Goal: Task Accomplishment & Management: Manage account settings

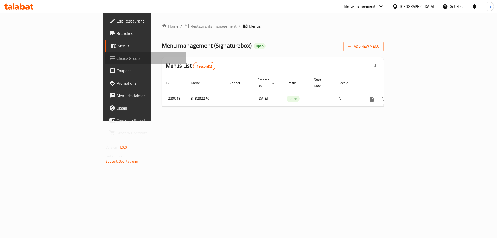
click at [117, 58] on span "Choice Groups" at bounding box center [150, 58] width 66 height 6
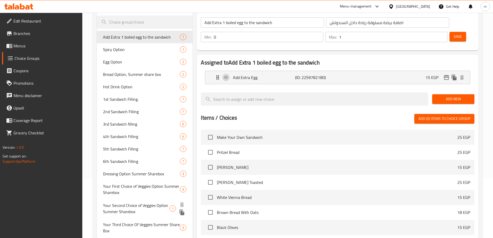
scroll to position [52, 0]
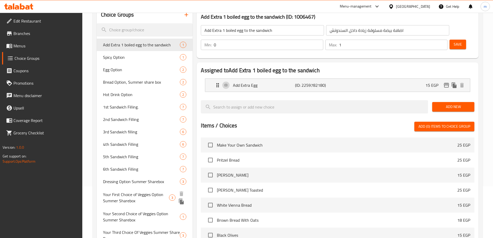
click at [146, 192] on span "Your First Choice of Veggies Option Summer Sharebox" at bounding box center [136, 197] width 66 height 12
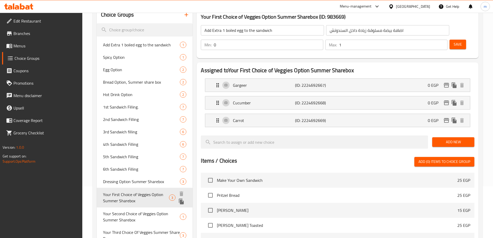
type input "Your First Choice of Veggies Option Summer Sharebox"
type input "اختيارك الاول من خضار شير بوكس الصيف"
type input "1"
click at [132, 213] on span "Your Second Choice of Veggies Option Summer Sharebox" at bounding box center [136, 216] width 67 height 12
type input "Your Second Choice of Veggies Option Summer Sharebox"
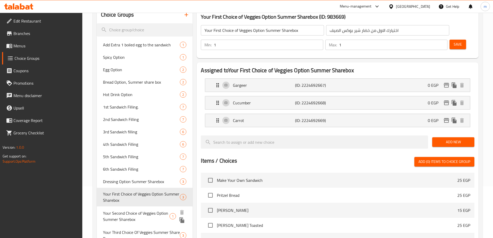
type input "اختيارك الثاني من خضار [PERSON_NAME] الصيف"
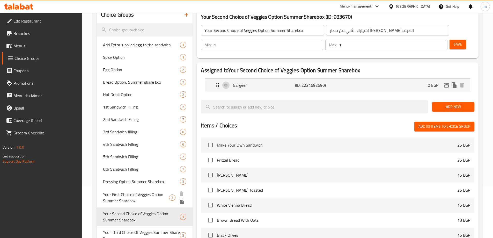
click at [134, 198] on span "Your First Choice of Veggies Option Summer Sharebox" at bounding box center [136, 197] width 66 height 12
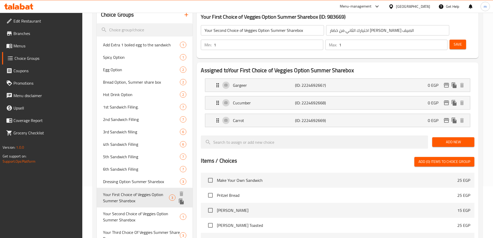
type input "Your First Choice of Veggies Option Summer Sharebox"
type input "اختيارك الاول من خضار شير بوكس الصيف"
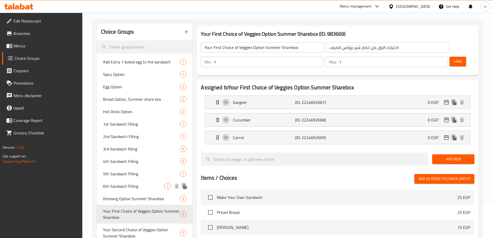
scroll to position [33, 0]
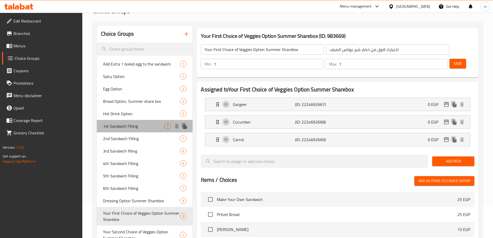
click at [134, 130] on div "1st Sandwich Filling. 7" at bounding box center [145, 126] width 96 height 12
type input "1st Sandwich Filling."
type input "حشو أول سندوتش."
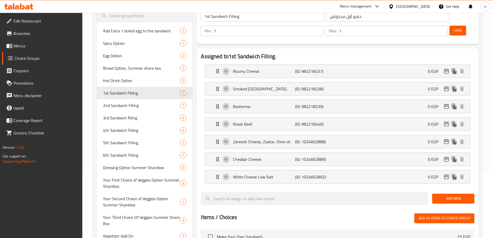
scroll to position [59, 0]
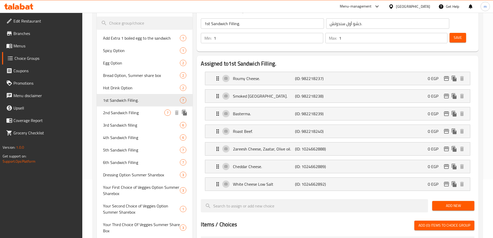
click at [152, 110] on span "2nd Sandwich Filling" at bounding box center [134, 113] width 62 height 6
type input "2nd Sandwich Filling"
type input "[PERSON_NAME]"
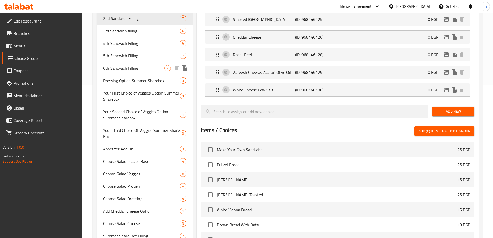
scroll to position [162, 0]
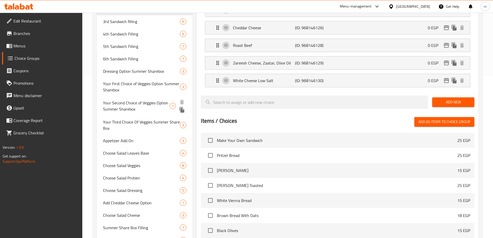
click at [136, 104] on span "Your Second Choice of Veggies Option Summer Sharebox" at bounding box center [136, 106] width 67 height 12
type input "Your Second Choice of Veggies Option Summer Sharebox"
type input "اختيارك الثاني من خضار [PERSON_NAME] الصيف"
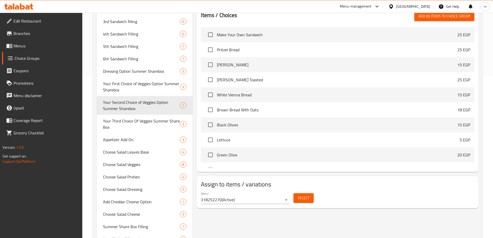
scroll to position [0, 0]
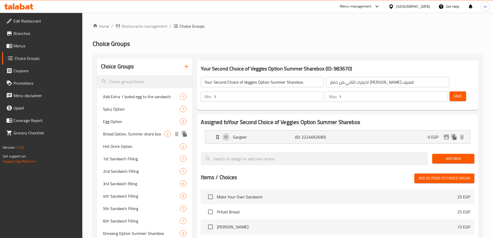
click at [143, 137] on span "Bread Option, Summer share box" at bounding box center [134, 134] width 62 height 6
type input "Bread Option, Summer share box"
type input "اختيار الخبز [PERSON_NAME] الصيف"
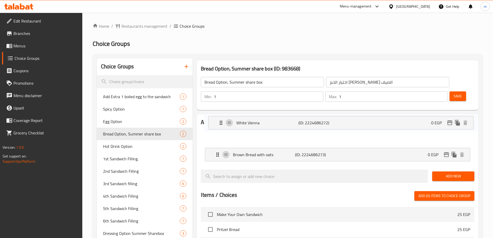
click at [262, 126] on nav "White Vienna (ID: 2224686272) 0 EGP Name (En) White Vienna Name (En) Name (Ar) …" at bounding box center [338, 145] width 274 height 39
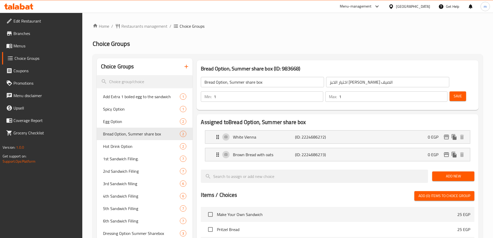
click at [246, 134] on p "White Vienna" at bounding box center [264, 137] width 62 height 6
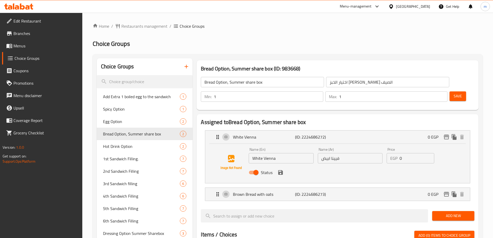
click at [278, 153] on input "White Vienna" at bounding box center [281, 158] width 65 height 10
click at [256, 188] on div "Brown Bread with oats (ID: 2224686273) 0 EGP" at bounding box center [339, 194] width 249 height 13
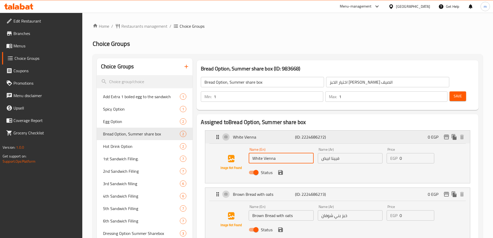
click at [245, 134] on p "White Vienna" at bounding box center [264, 137] width 62 height 6
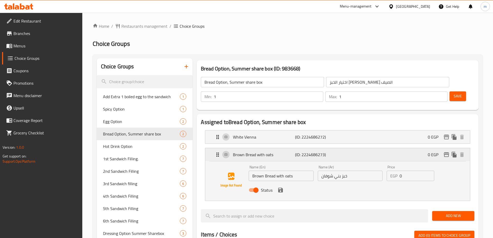
click at [254, 148] on div "Brown Bread with oats (ID: 2224686273) 0 EGP" at bounding box center [339, 154] width 249 height 13
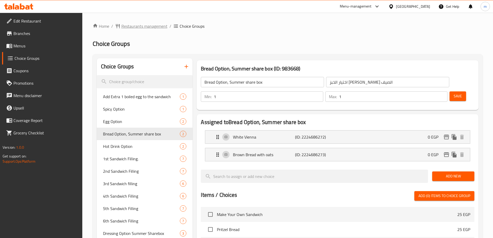
click at [143, 29] on span "Restaurants management" at bounding box center [144, 26] width 46 height 6
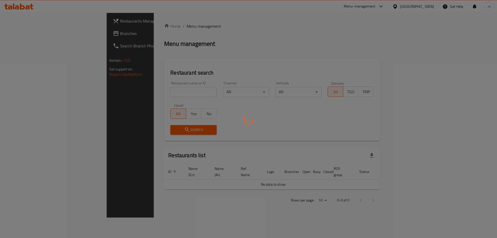
drag, startPoint x: 143, startPoint y: 29, endPoint x: 132, endPoint y: 29, distance: 10.9
click at [143, 29] on div at bounding box center [248, 119] width 497 height 238
click at [15, 34] on div at bounding box center [248, 119] width 497 height 238
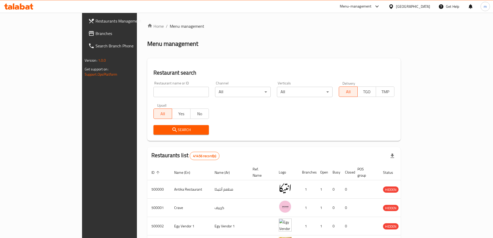
click at [96, 34] on span "Branches" at bounding box center [128, 33] width 65 height 6
